Goal: Find specific page/section: Find specific page/section

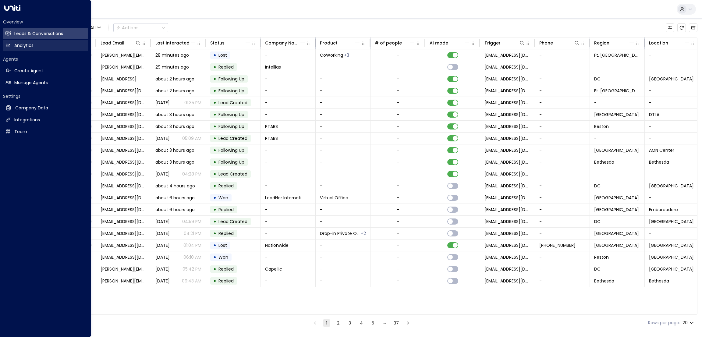
click at [10, 47] on icon at bounding box center [7, 45] width 5 height 5
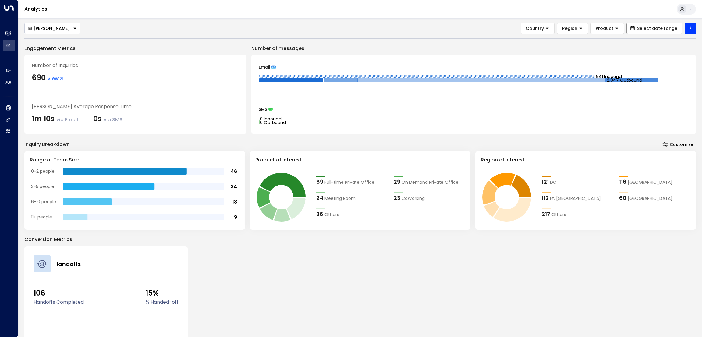
click at [659, 29] on span "Select date range" at bounding box center [657, 28] width 40 height 5
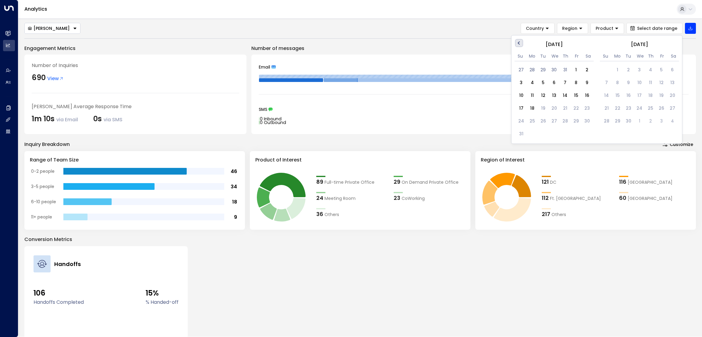
click at [520, 44] on span "Previous Month" at bounding box center [520, 43] width 0 height 7
click at [544, 69] on div "1" at bounding box center [543, 70] width 11 height 11
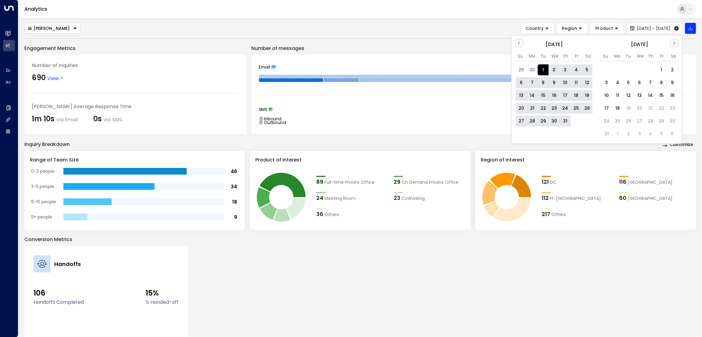
click at [567, 123] on div "31" at bounding box center [565, 121] width 11 height 11
